Goal: Task Accomplishment & Management: Manage account settings

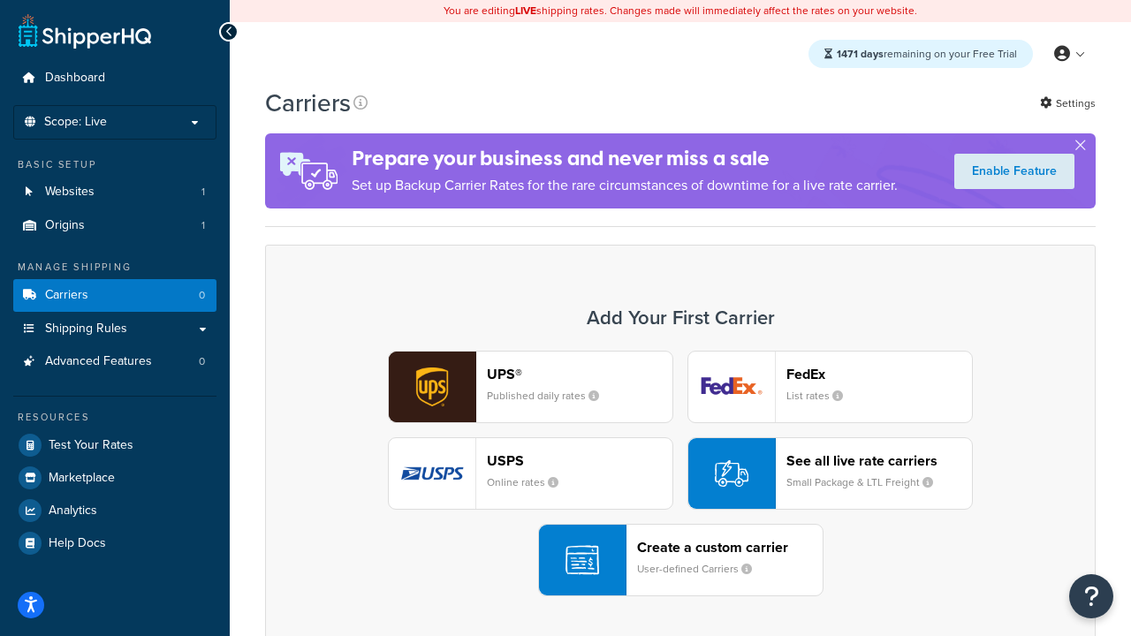
click at [680, 473] on div "UPS® Published daily rates FedEx List rates USPS Online rates See all live rate…" at bounding box center [680, 474] width 793 height 246
click at [879, 374] on header "FedEx" at bounding box center [879, 374] width 186 height 17
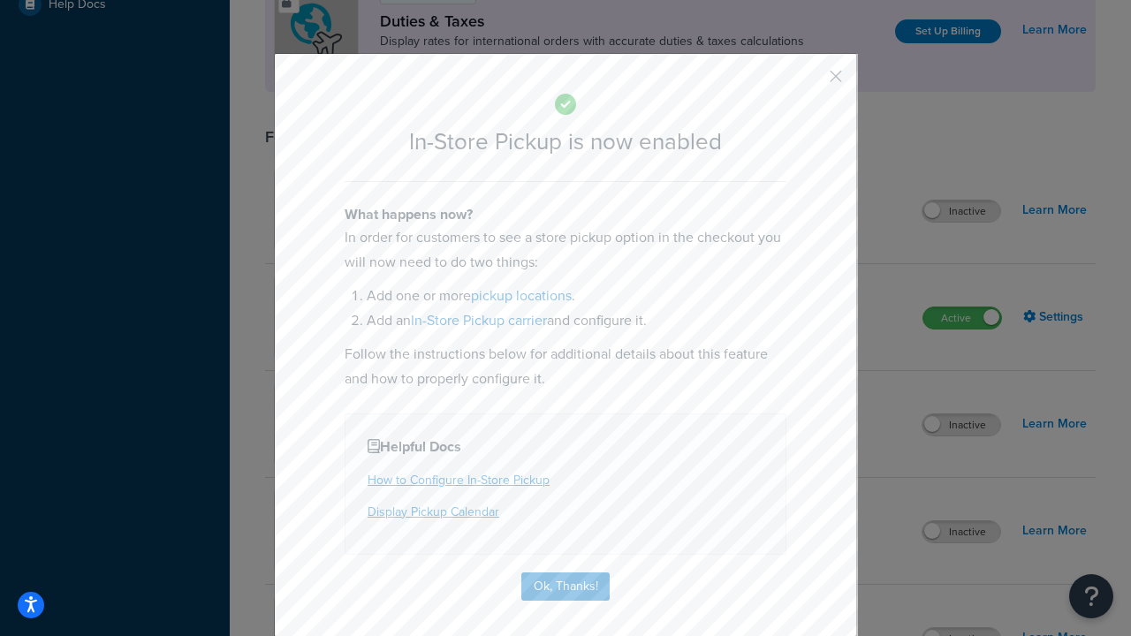
click at [809, 82] on button "button" at bounding box center [809, 82] width 4 height 4
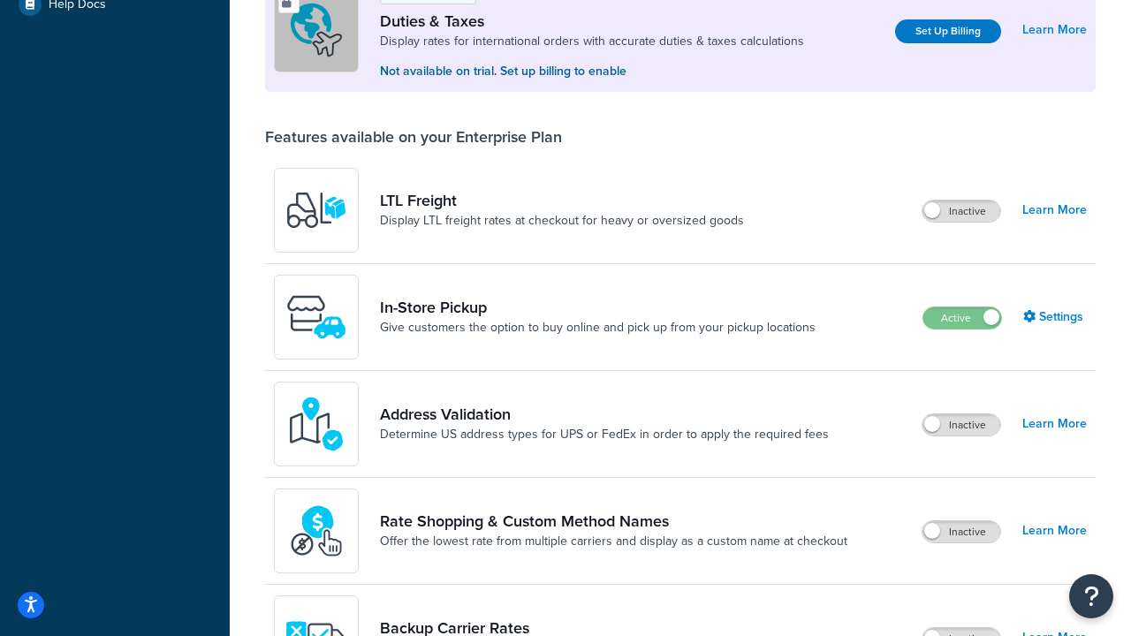
scroll to position [539, 0]
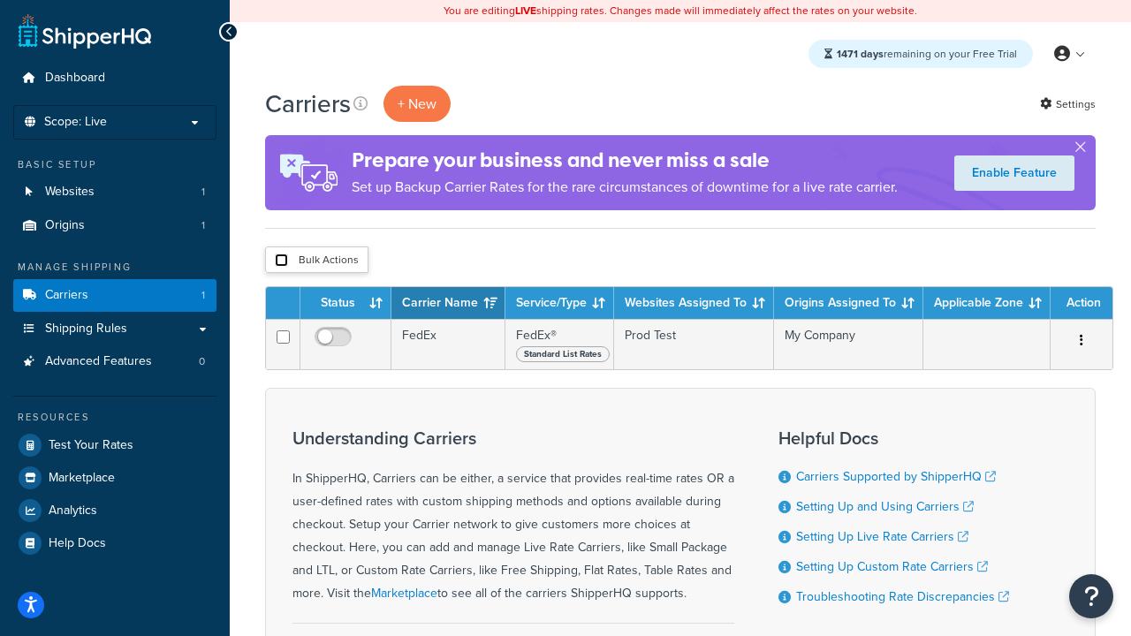
click at [281, 261] on input "checkbox" at bounding box center [281, 260] width 13 height 13
checkbox input "true"
click at [0, 0] on button "Delete" at bounding box center [0, 0] width 0 height 0
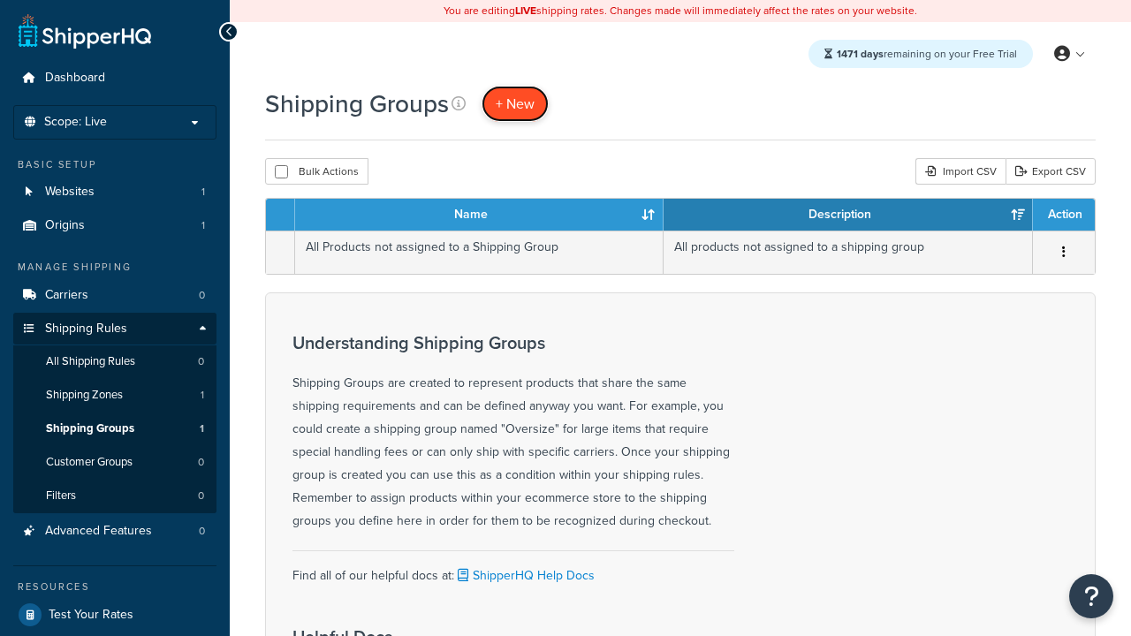
click at [515, 103] on span "+ New" at bounding box center [515, 104] width 39 height 20
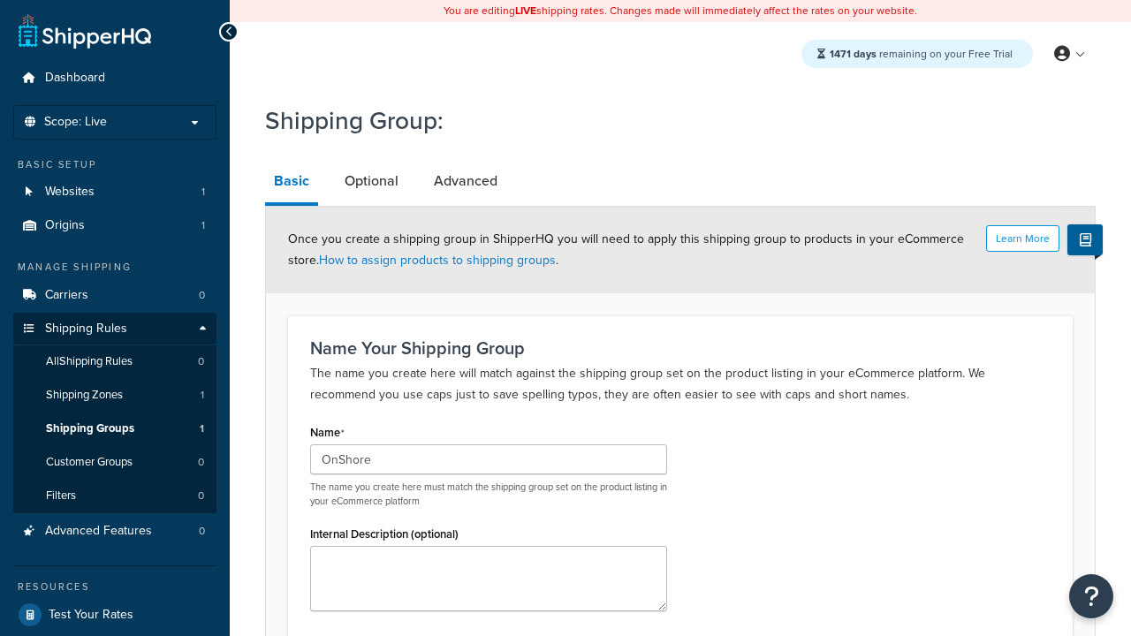
scroll to position [173, 0]
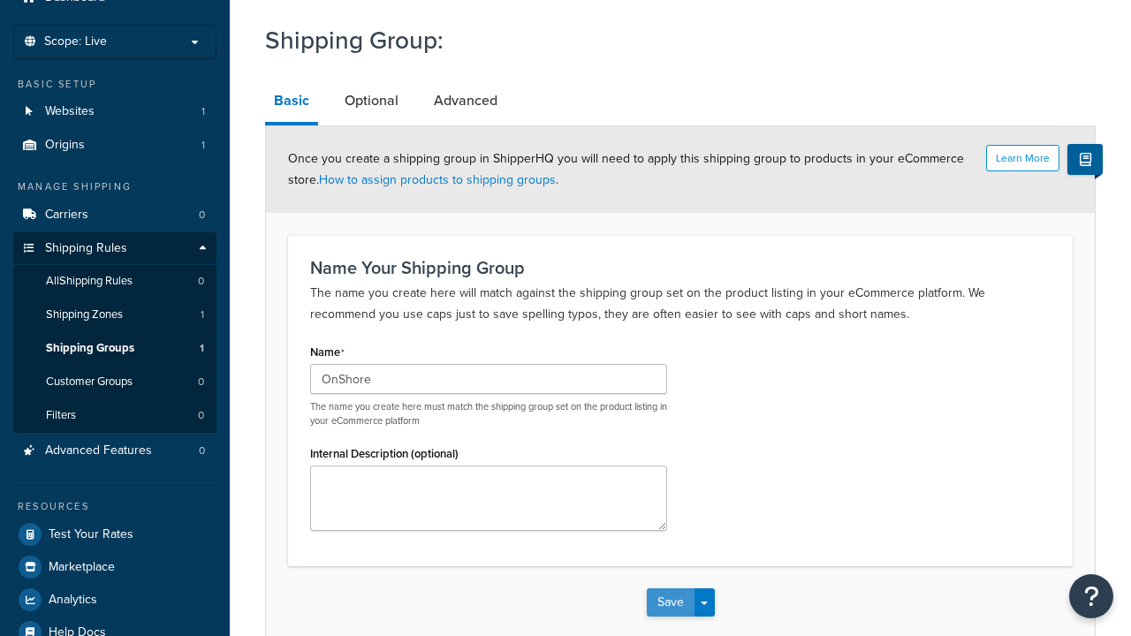
type input "OnShore"
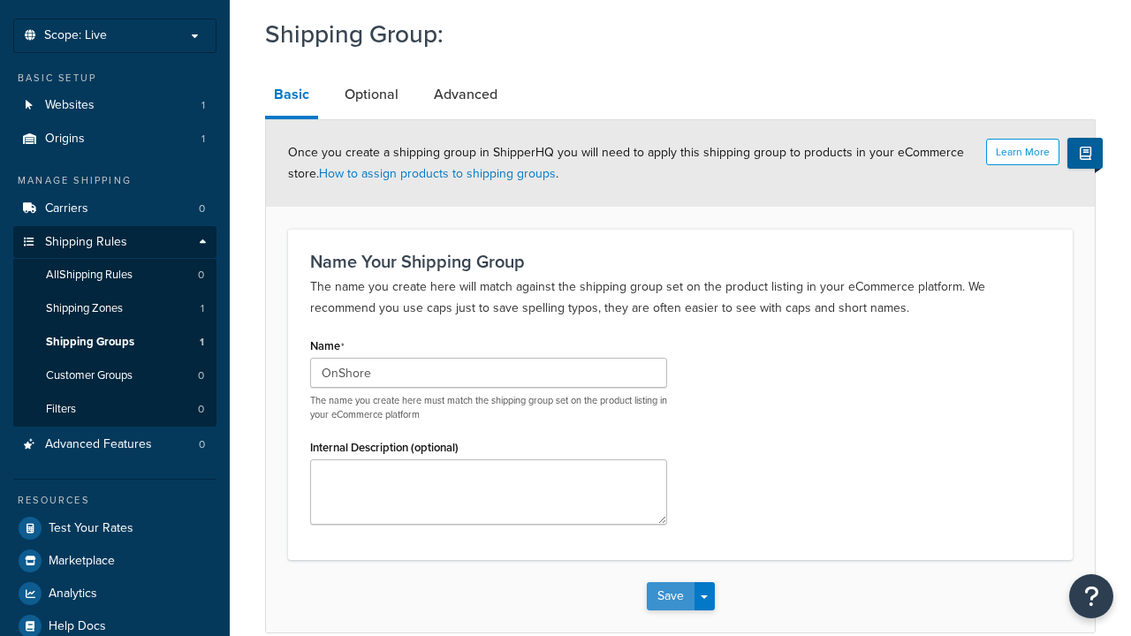
click at [670, 582] on button "Save" at bounding box center [671, 596] width 48 height 28
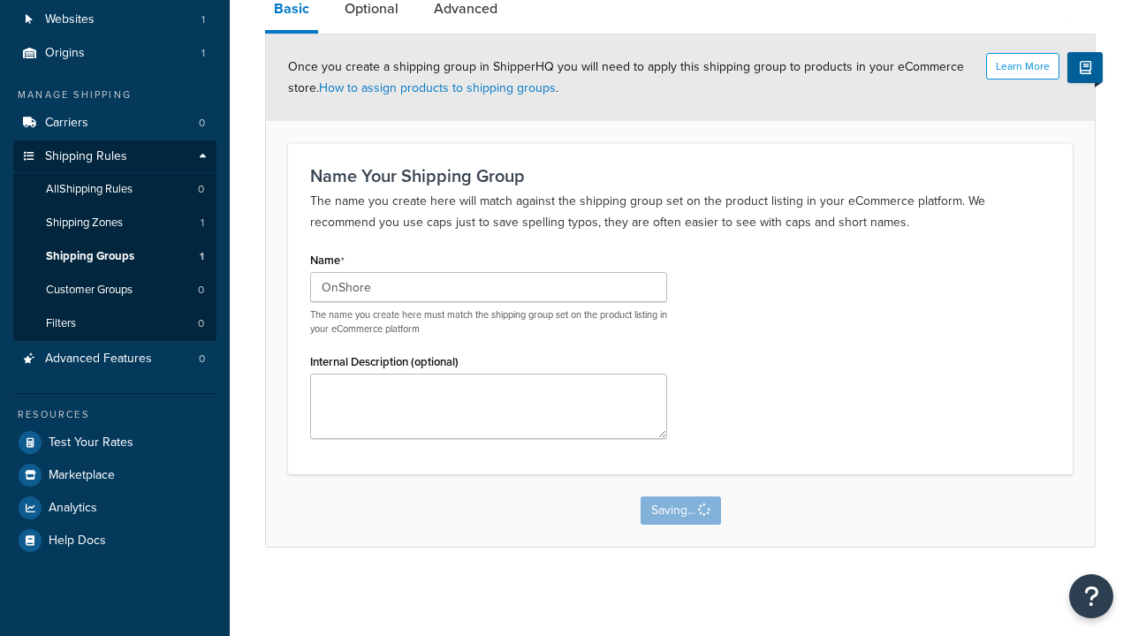
scroll to position [0, 0]
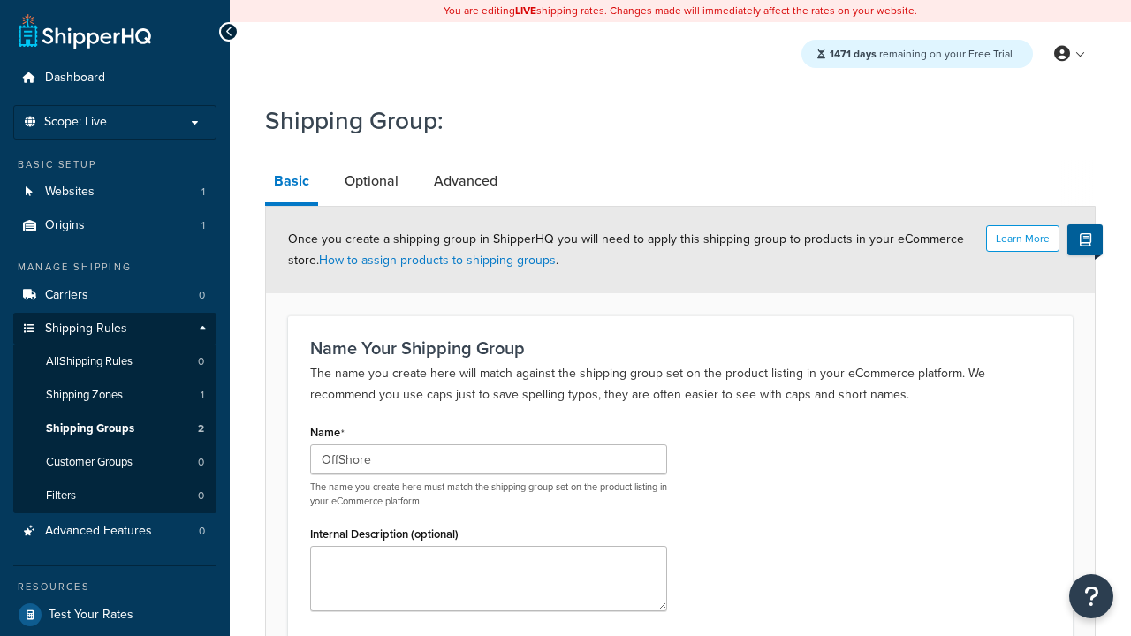
scroll to position [173, 0]
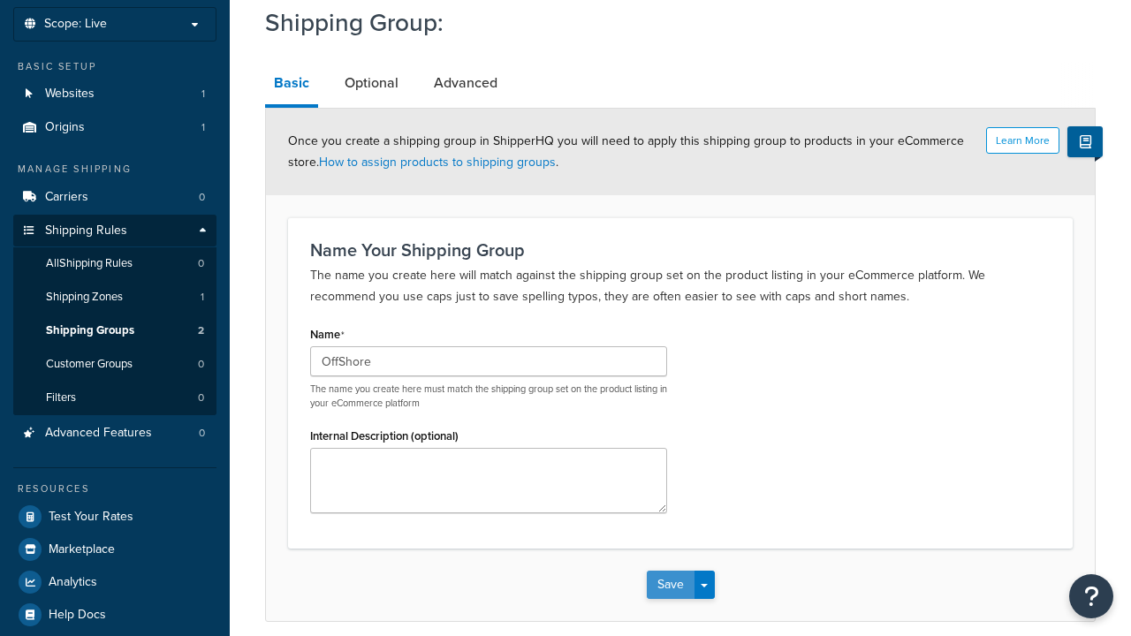
type input "OffShore"
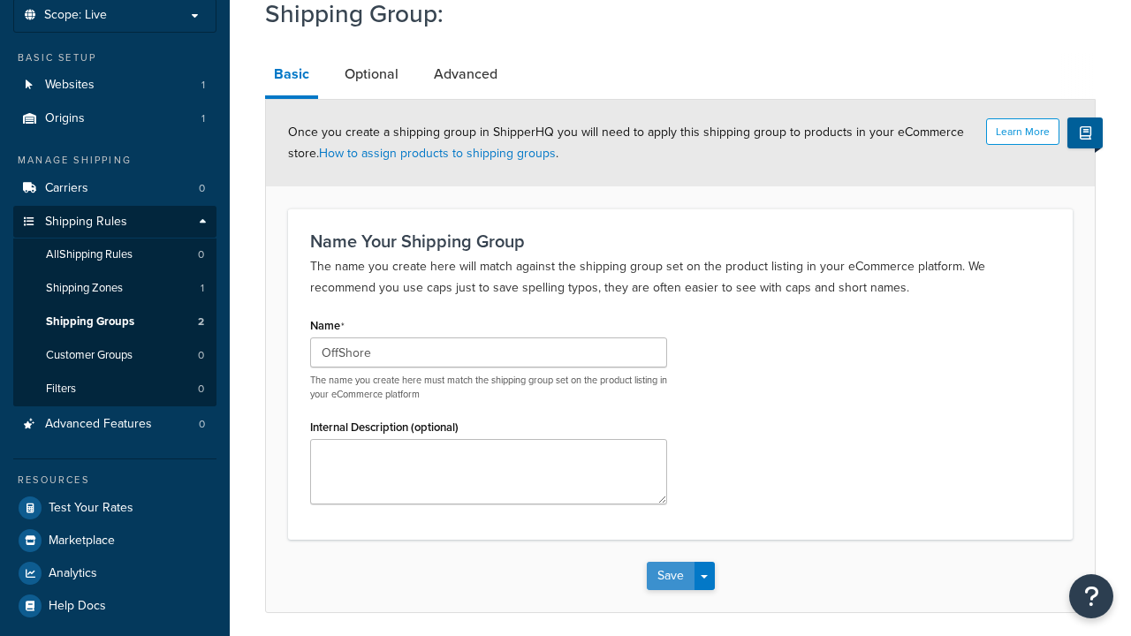
click at [670, 562] on button "Save" at bounding box center [671, 576] width 48 height 28
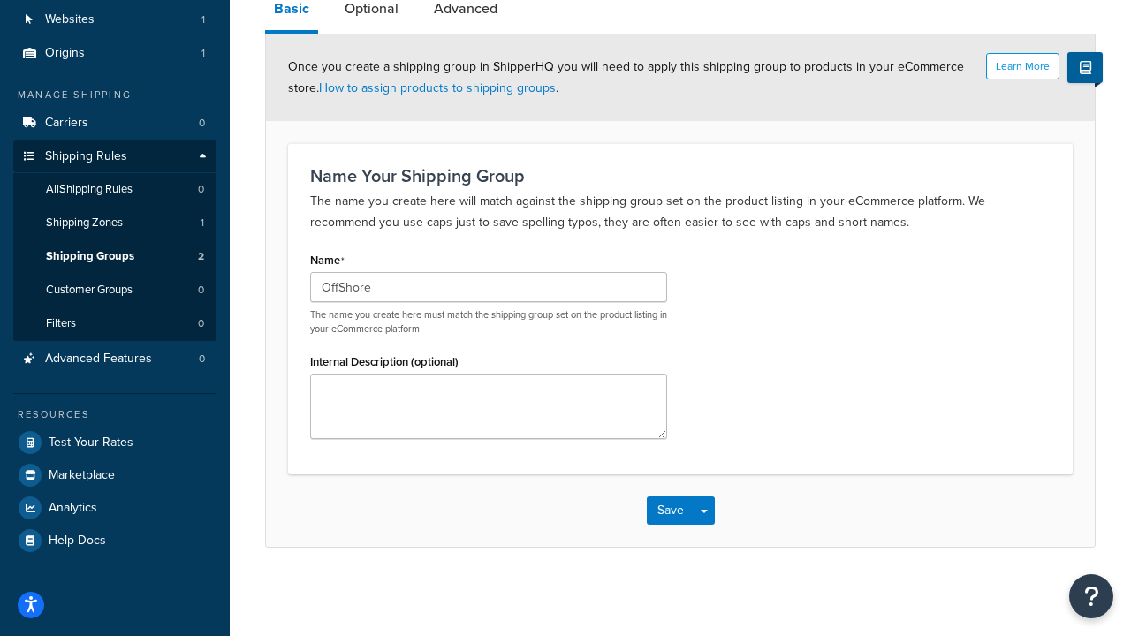
scroll to position [0, 0]
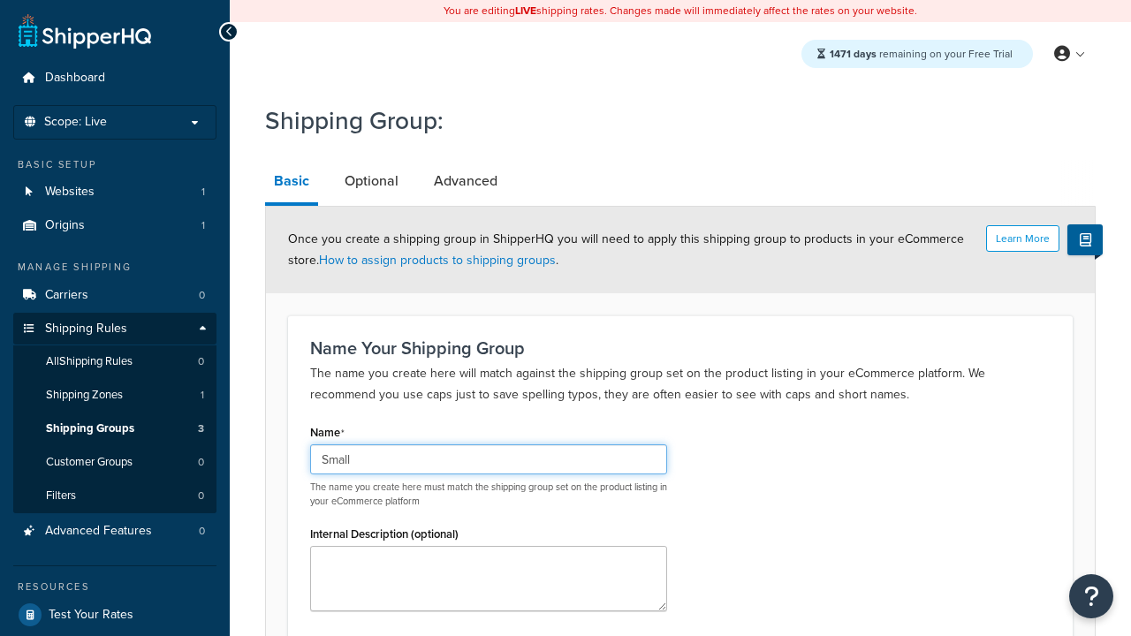
scroll to position [173, 0]
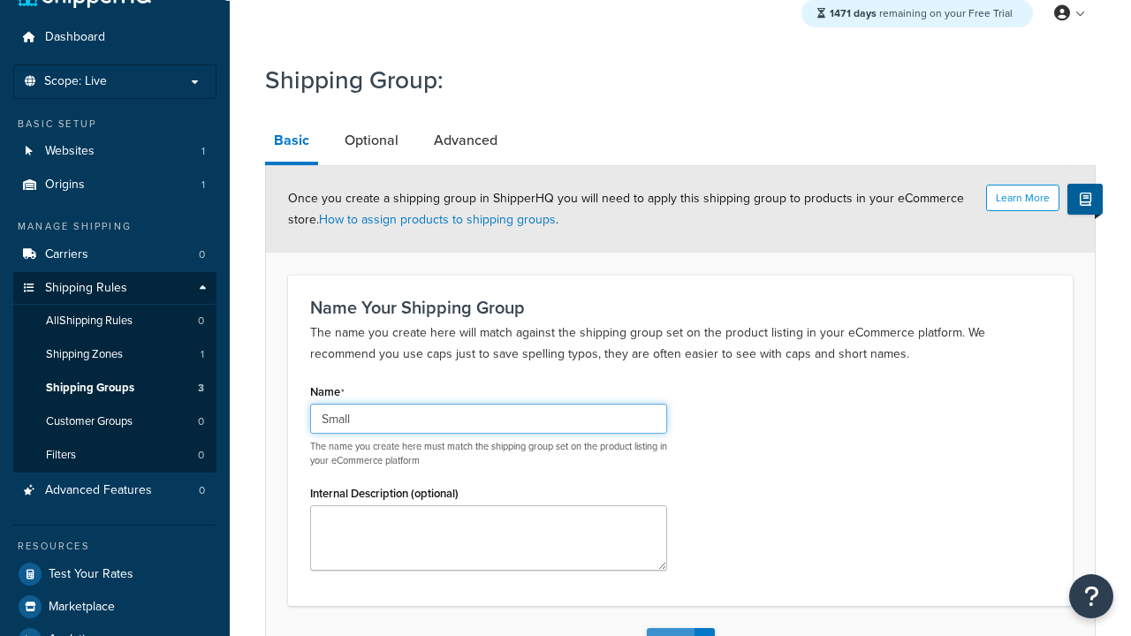
type input "Small"
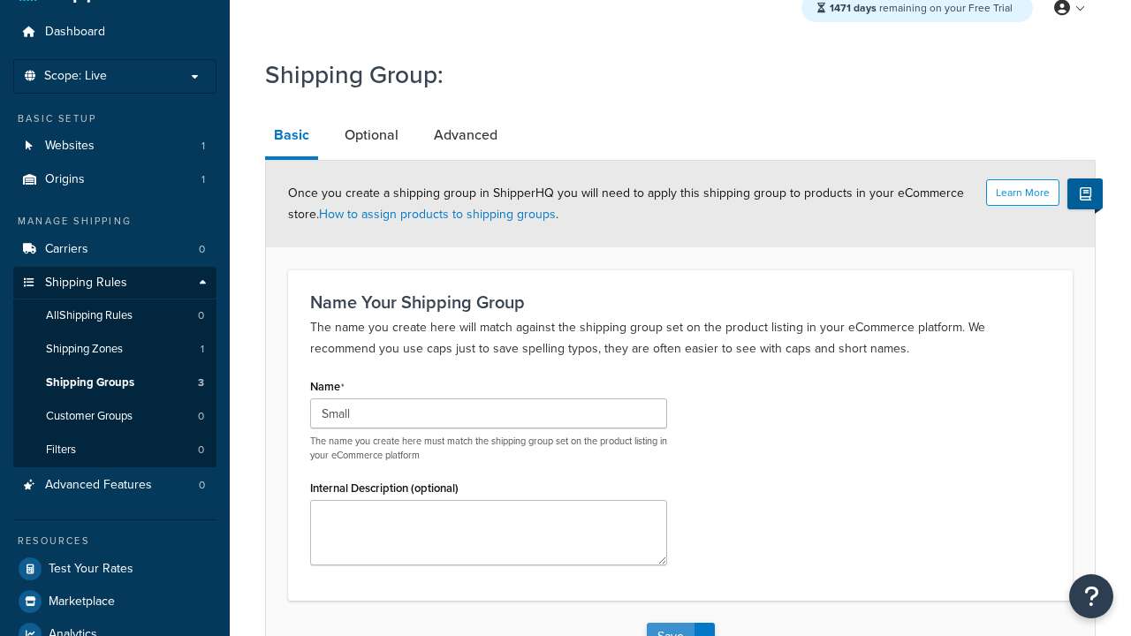
click at [670, 623] on button "Save" at bounding box center [671, 637] width 48 height 28
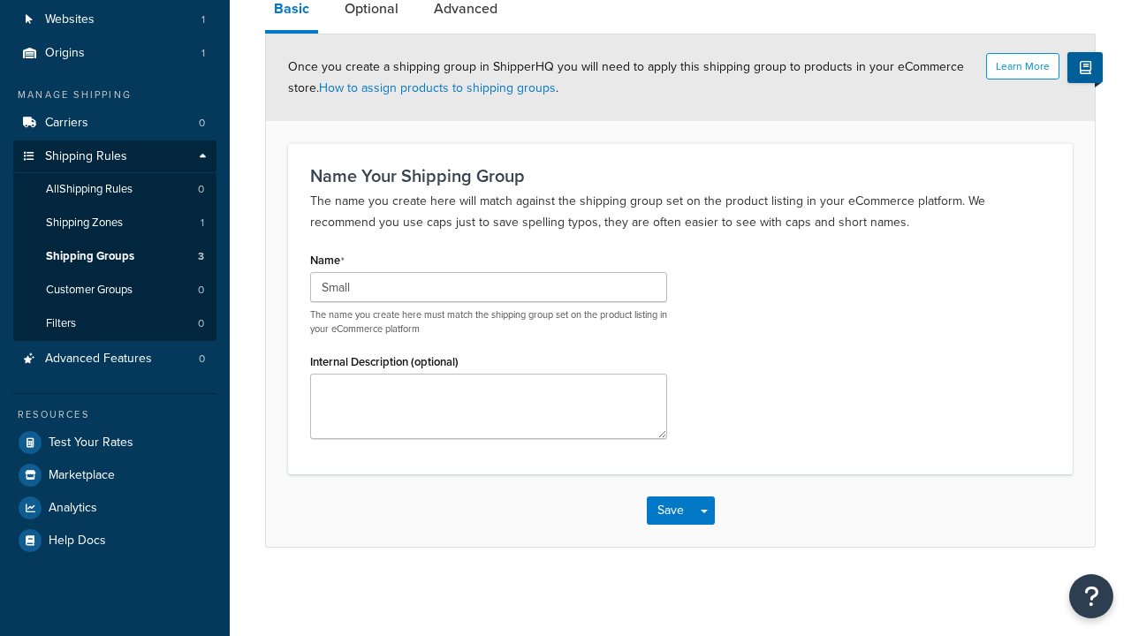
scroll to position [0, 0]
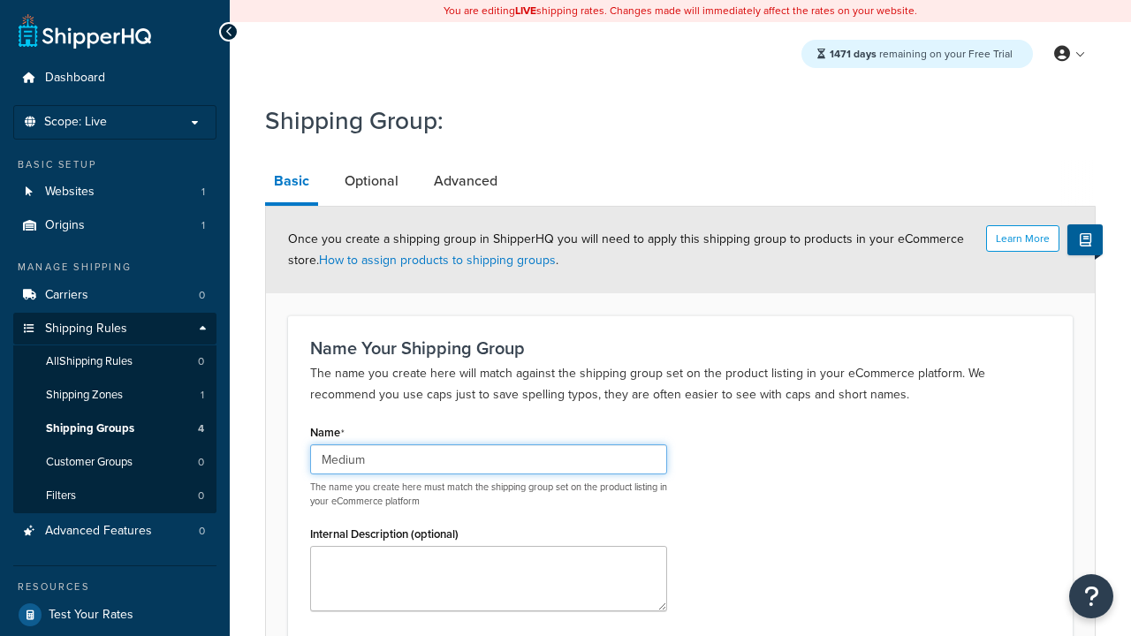
type input "Medium"
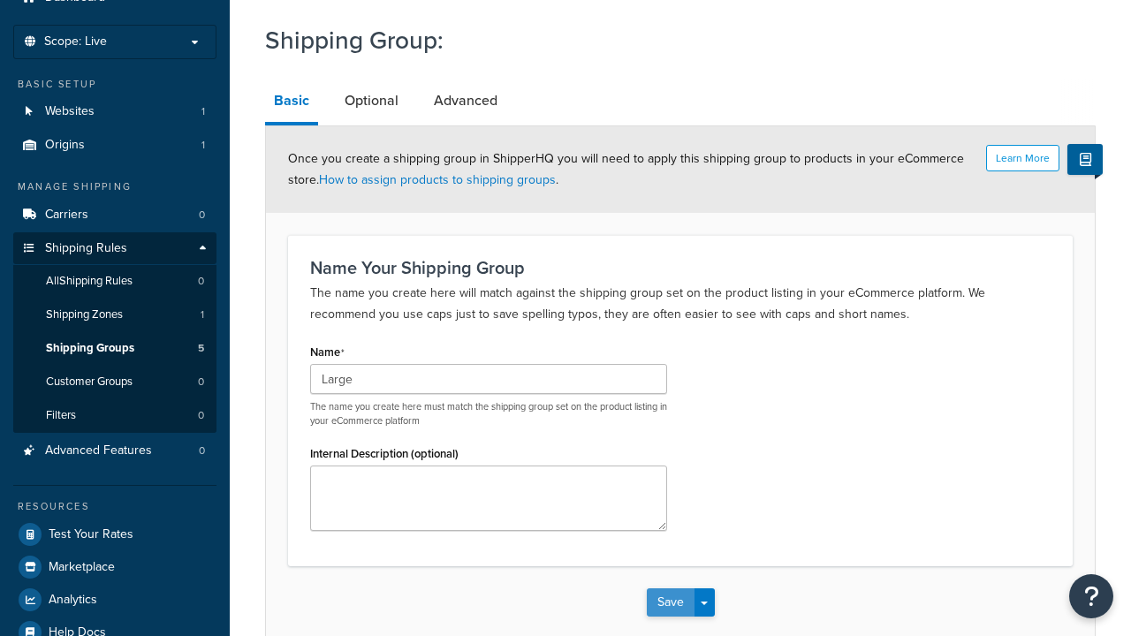
type input "Large"
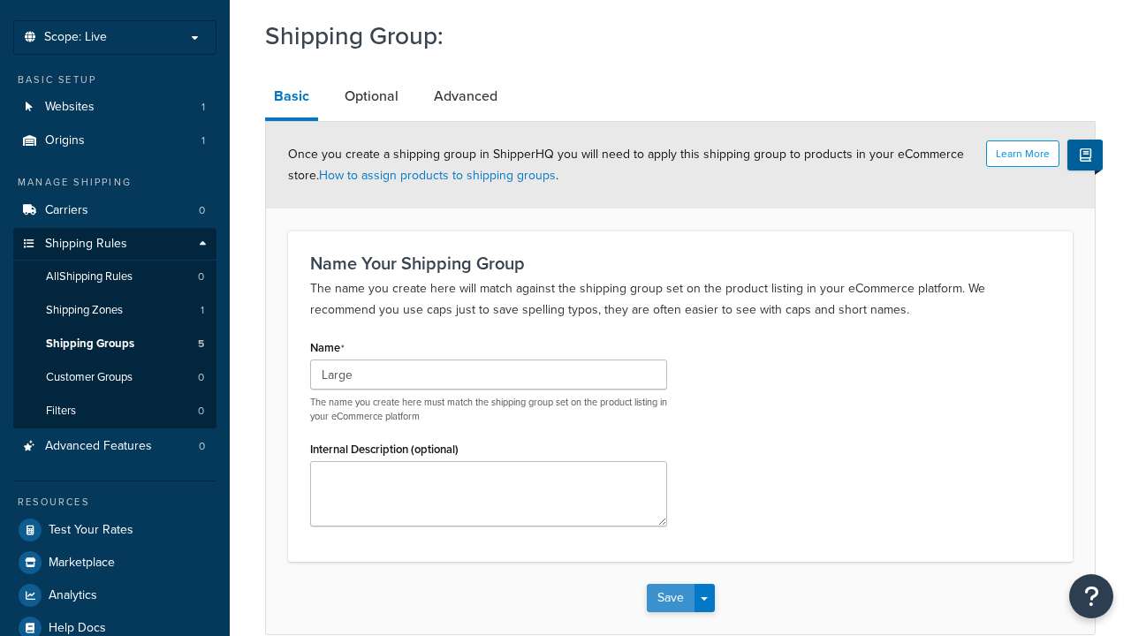
click at [670, 584] on button "Save" at bounding box center [671, 598] width 48 height 28
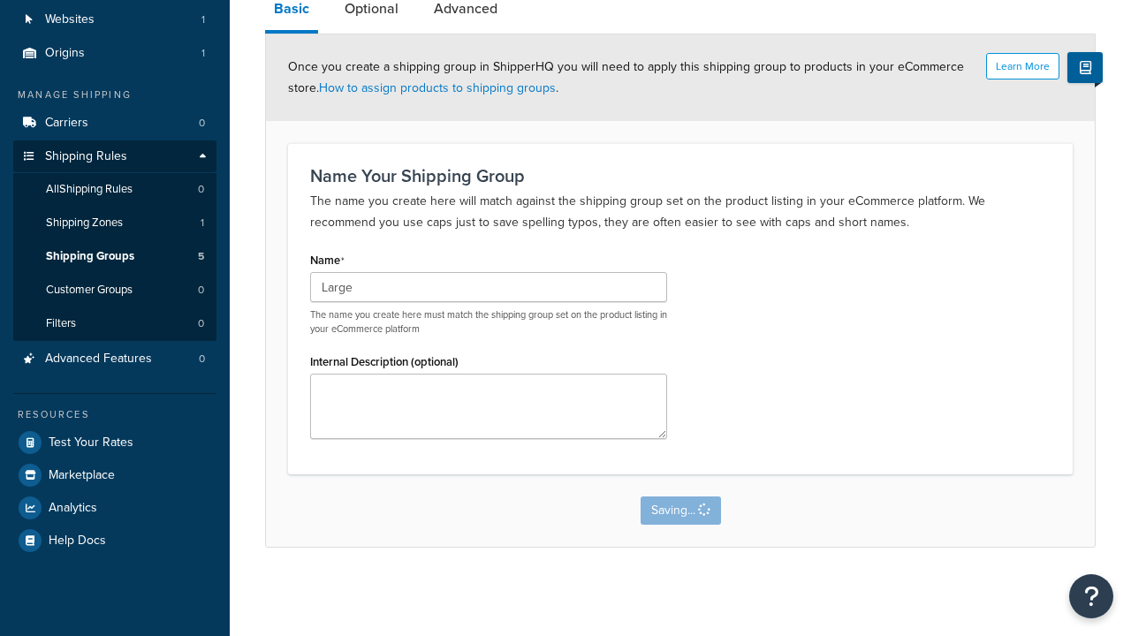
scroll to position [0, 0]
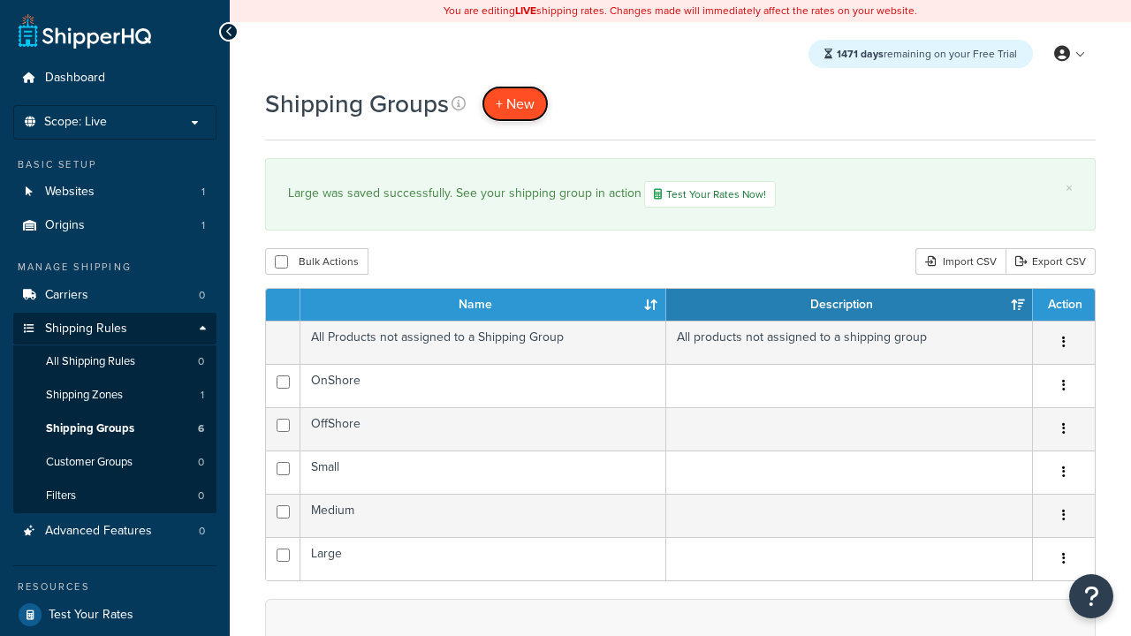
click at [515, 103] on span "+ New" at bounding box center [515, 104] width 39 height 20
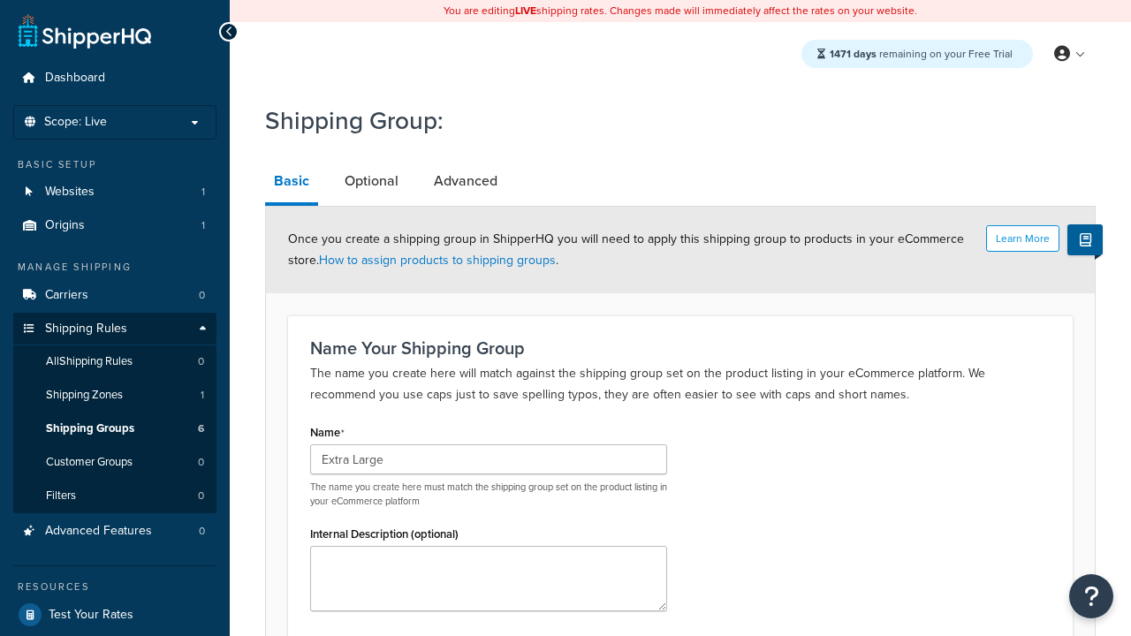
type input "Extra Large"
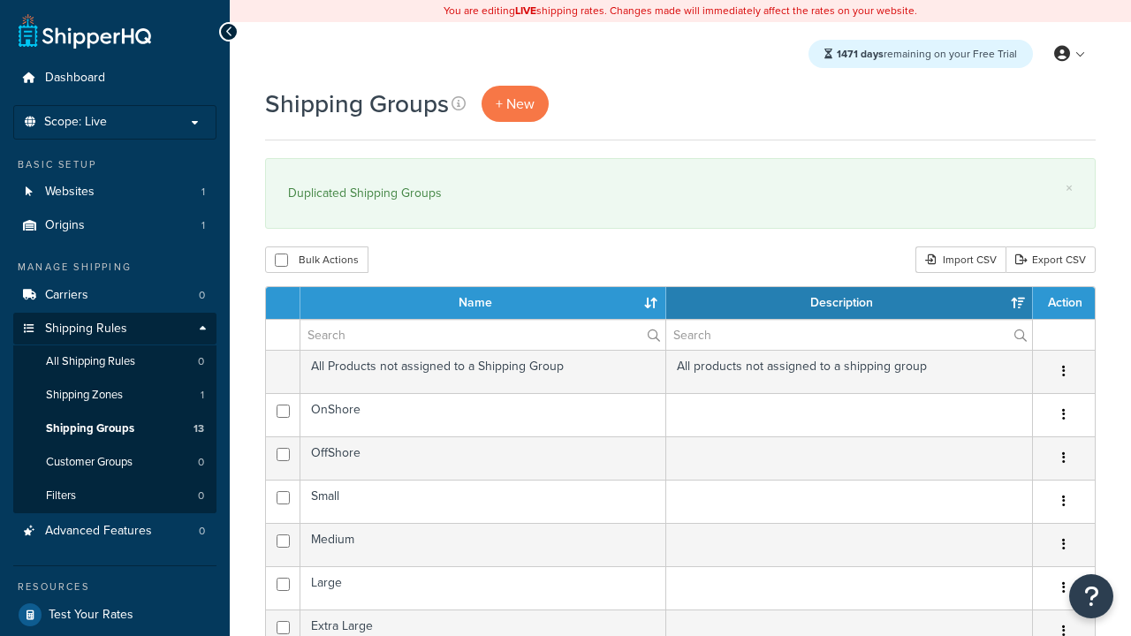
select select "15"
